Goal: Contribute content

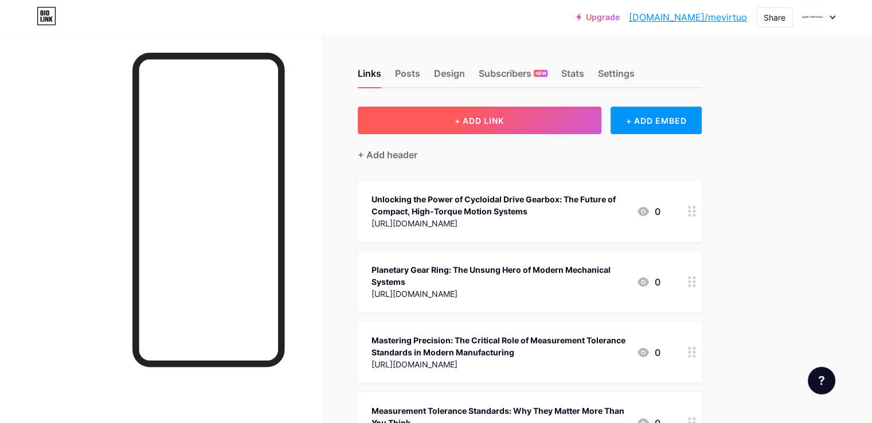
click at [504, 118] on span "+ ADD LINK" at bounding box center [479, 121] width 49 height 10
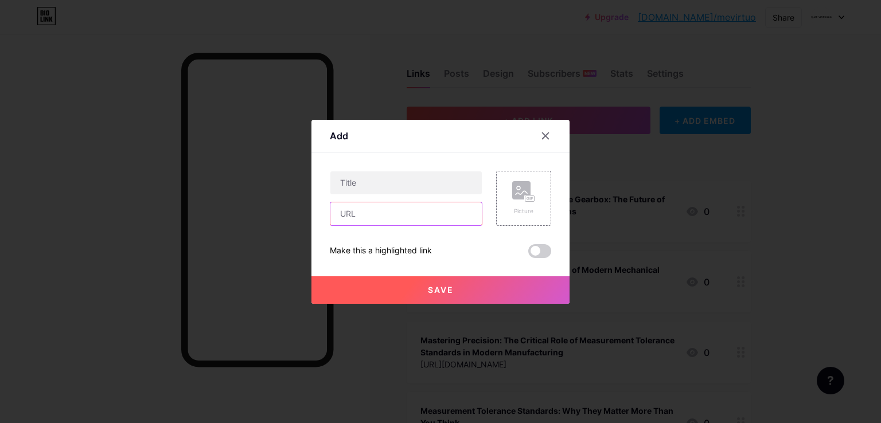
click at [399, 211] on input "text" at bounding box center [405, 213] width 151 height 23
paste input "[URL][DOMAIN_NAME]"
type input "[URL][DOMAIN_NAME]"
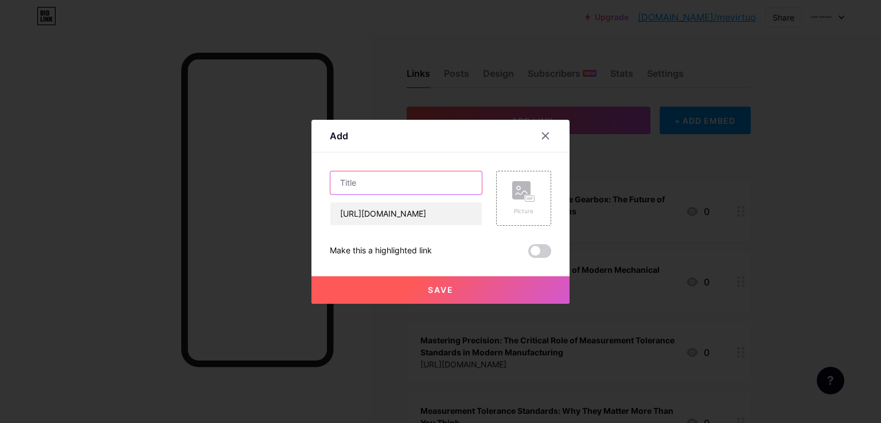
click at [440, 190] on input "text" at bounding box center [405, 182] width 151 height 23
paste input "The Role and Importance of Planetary Gear Rings in Modern Engineering"
type input "The Role and Importance of Planetary Gear Rings in Modern Engineering"
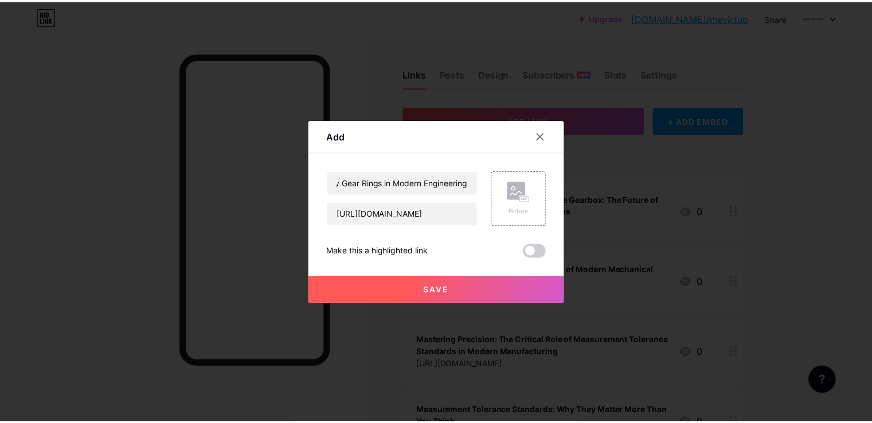
scroll to position [0, 0]
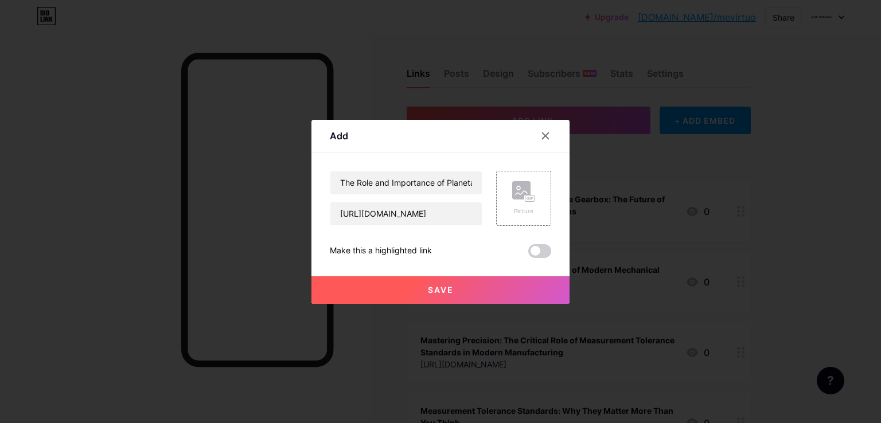
click at [532, 247] on span at bounding box center [539, 251] width 23 height 14
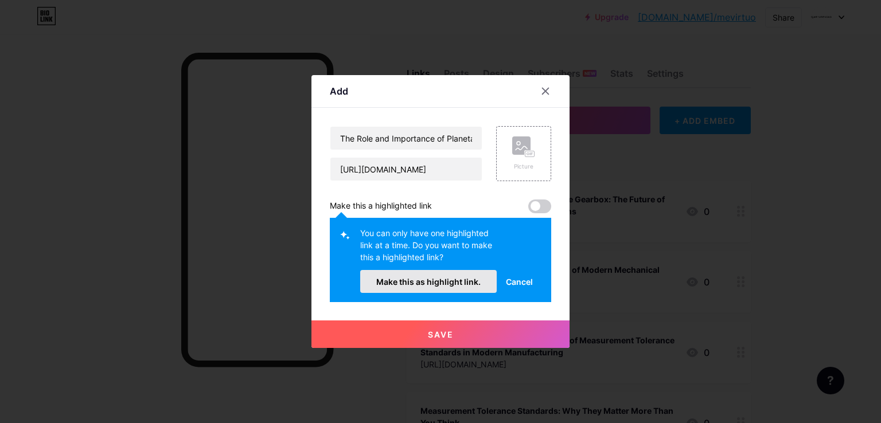
click at [460, 280] on span "Make this as highlight link." at bounding box center [428, 282] width 104 height 10
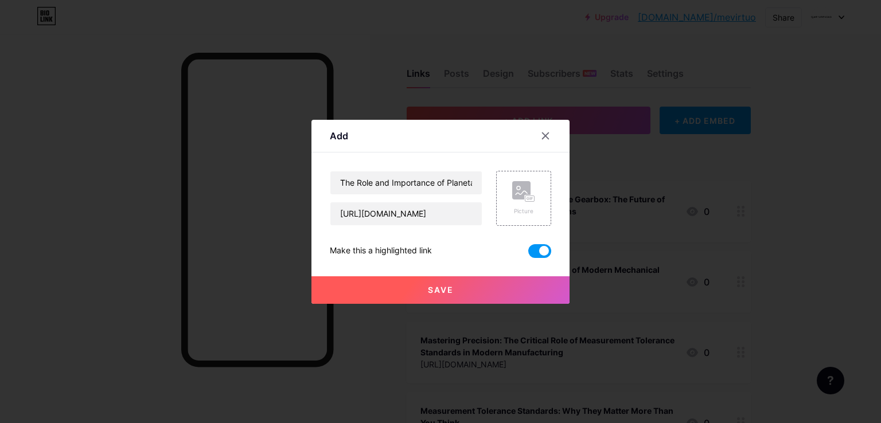
click at [435, 294] on button "Save" at bounding box center [440, 290] width 258 height 28
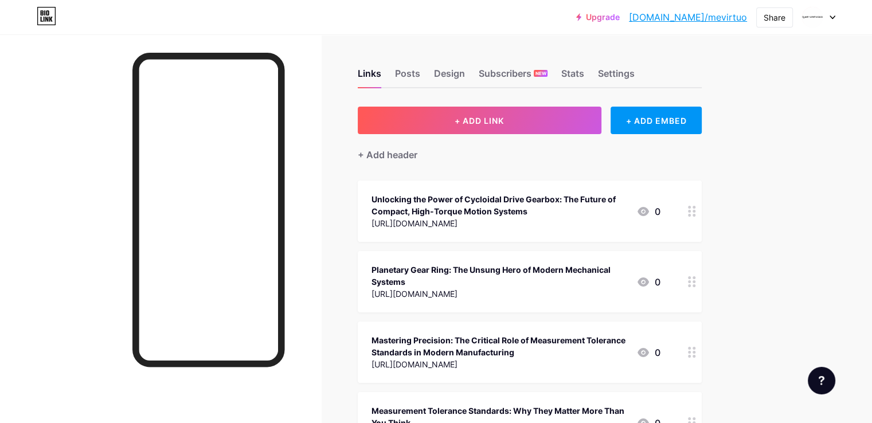
click at [704, 19] on link "[DOMAIN_NAME]/mevirtuo" at bounding box center [688, 17] width 118 height 14
